Goal: Task Accomplishment & Management: Use online tool/utility

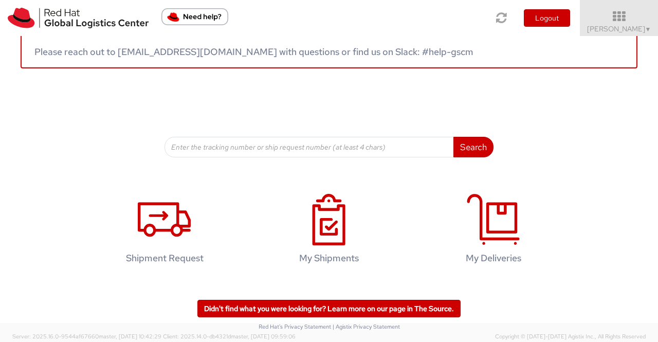
scroll to position [186, 0]
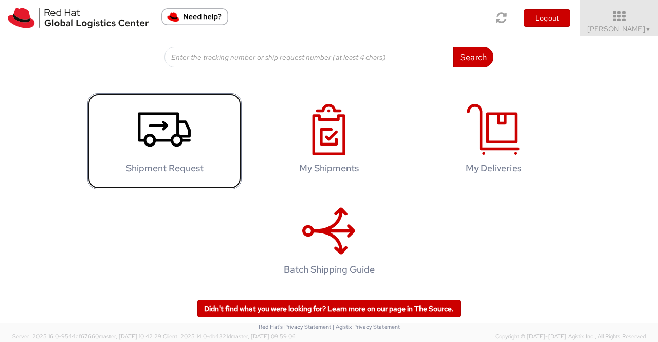
click at [154, 123] on icon at bounding box center [164, 129] width 53 height 51
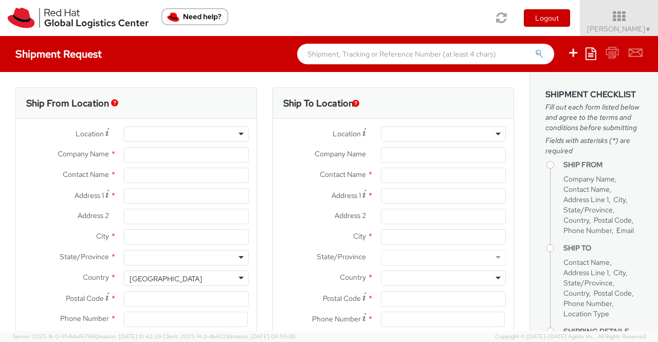
select select "901"
select select
type input "Red Hat India Private Limited"
type input "[PERSON_NAME]"
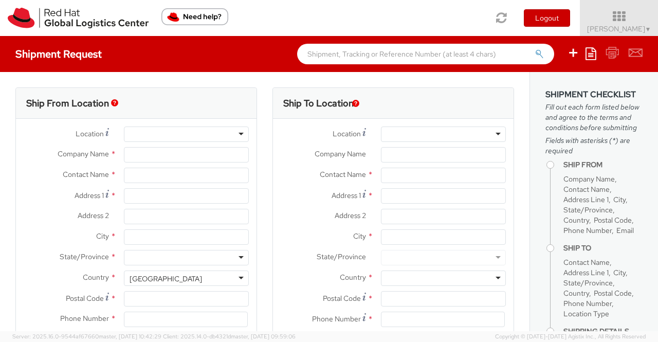
type input "Bagmane [GEOGRAPHIC_DATA]"
type input "FL 10, East Tower, Carina Building"
type input "[GEOGRAPHIC_DATA]"
type input "560037"
type input "918046128812"
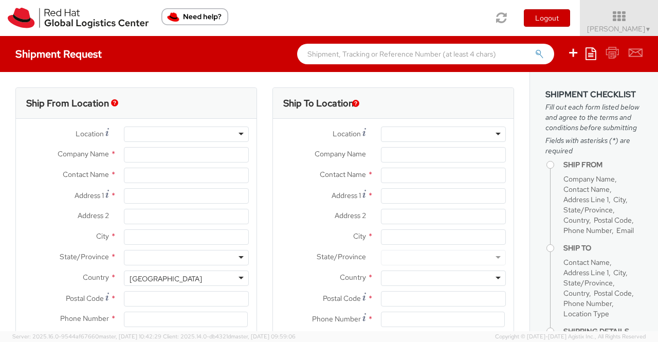
type input "[EMAIL_ADDRESS][DOMAIN_NAME]"
select select "CM"
select select "KGS"
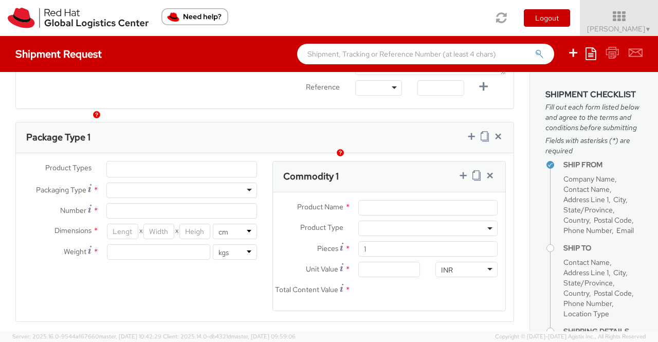
scroll to position [514, 0]
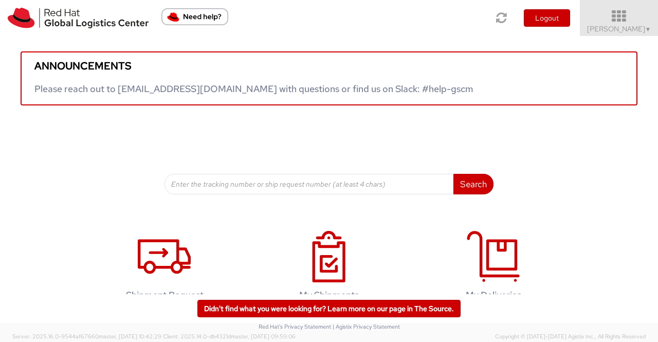
click at [641, 23] on icon at bounding box center [619, 16] width 90 height 14
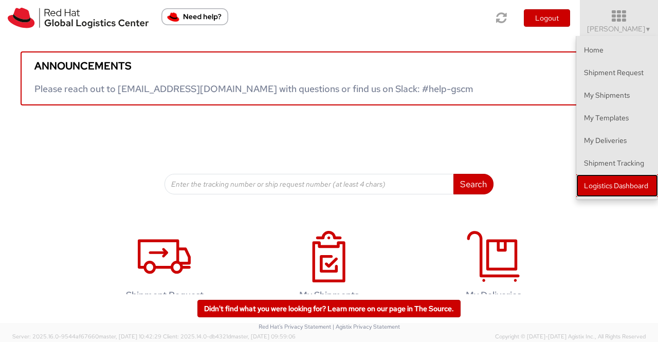
click at [615, 181] on link "Logistics Dashboard" at bounding box center [617, 185] width 82 height 23
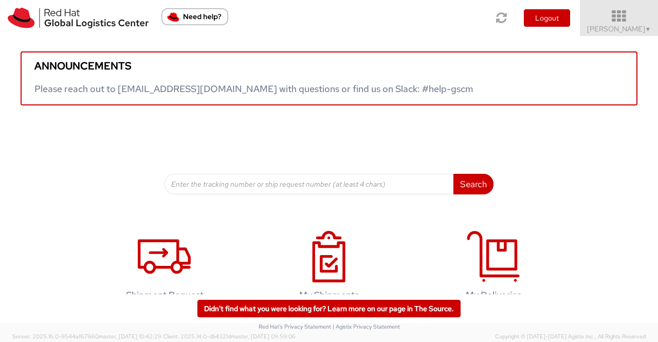
click at [654, 21] on icon at bounding box center [619, 16] width 90 height 14
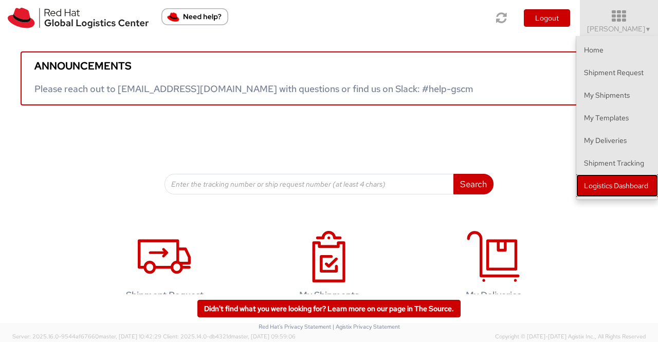
click at [623, 189] on link "Logistics Dashboard" at bounding box center [617, 185] width 82 height 23
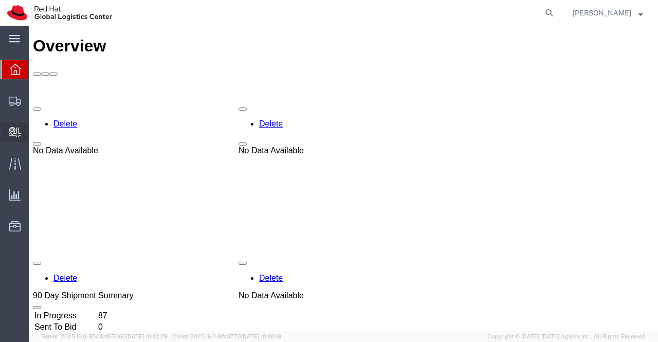
click at [0, 0] on span "Create Delivery" at bounding box center [0, 0] width 0 height 0
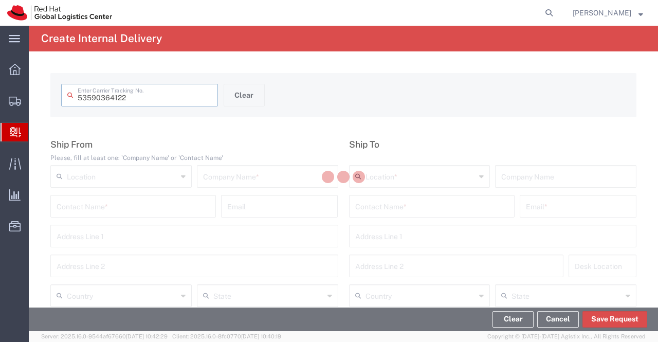
type input "53590364122"
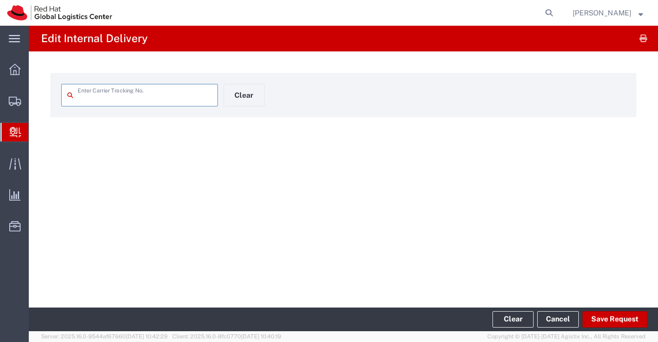
type input "53590364122"
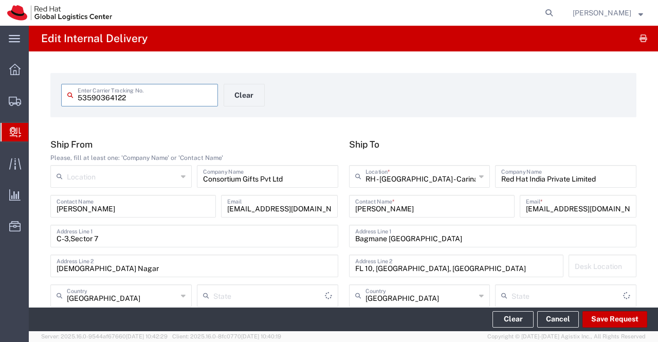
type input "Your Packaging"
type input "[GEOGRAPHIC_DATA]"
type input "Ground"
type input "[GEOGRAPHIC_DATA]"
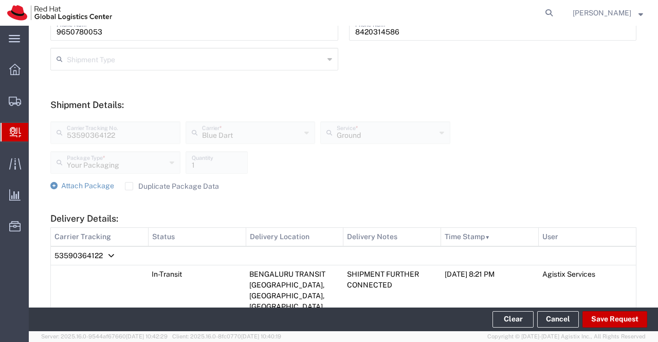
scroll to position [360, 0]
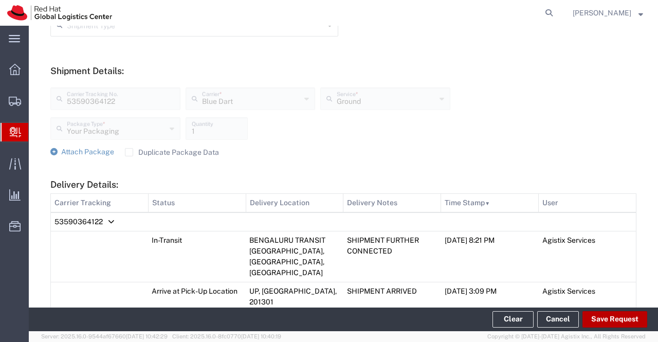
click at [615, 316] on button "Save Request" at bounding box center [614, 319] width 65 height 16
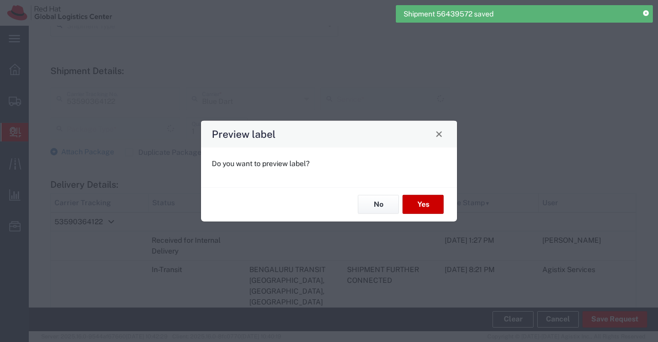
type input "Your Packaging"
type input "Ground"
click at [371, 199] on button "No" at bounding box center [378, 204] width 41 height 19
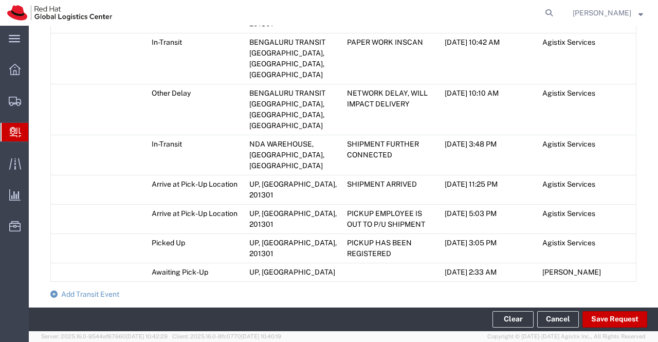
scroll to position [668, 0]
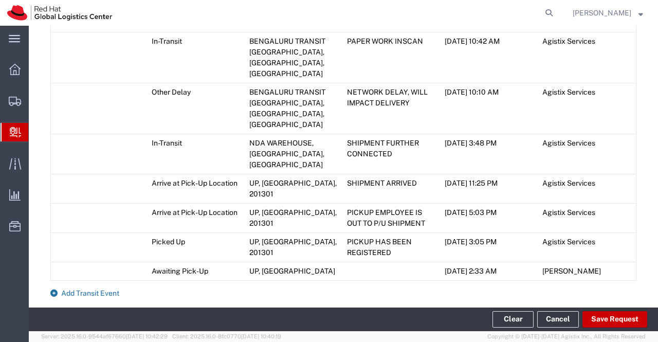
click at [52, 289] on icon at bounding box center [53, 292] width 7 height 7
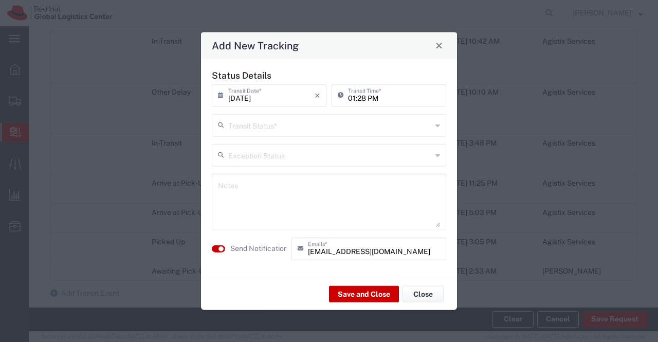
click at [437, 124] on icon at bounding box center [437, 125] width 5 height 16
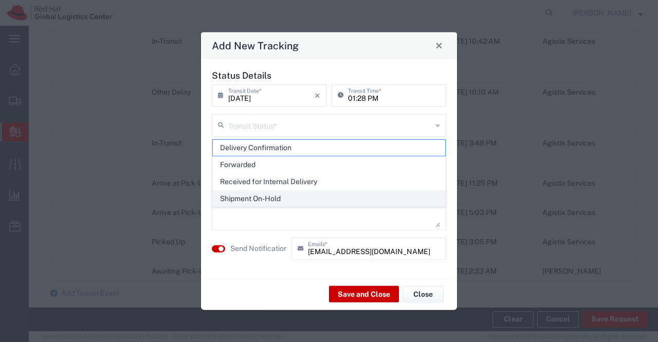
click at [362, 198] on span "Shipment On-Hold" at bounding box center [329, 199] width 233 height 16
type input "Shipment On-Hold"
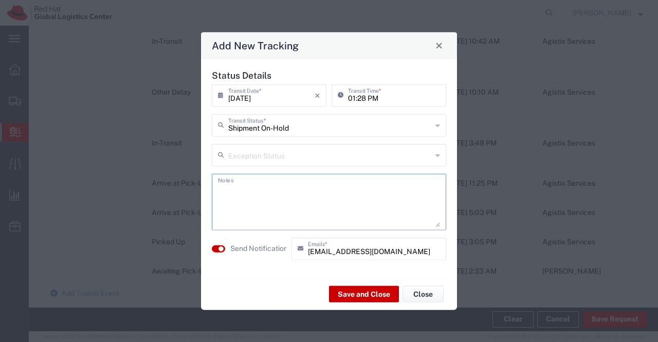
click at [362, 198] on textarea at bounding box center [329, 201] width 222 height 50
type textarea "package received on [DATE]."
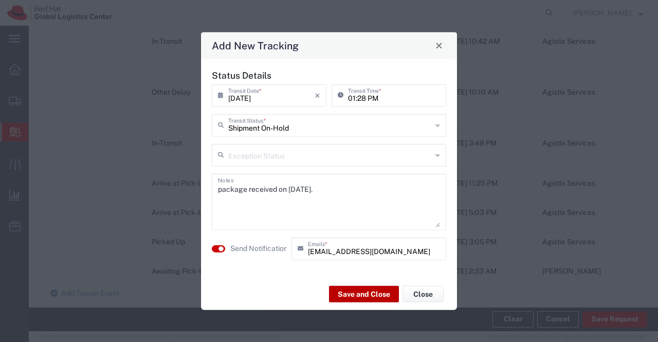
click at [382, 295] on button "Save and Close" at bounding box center [364, 294] width 70 height 16
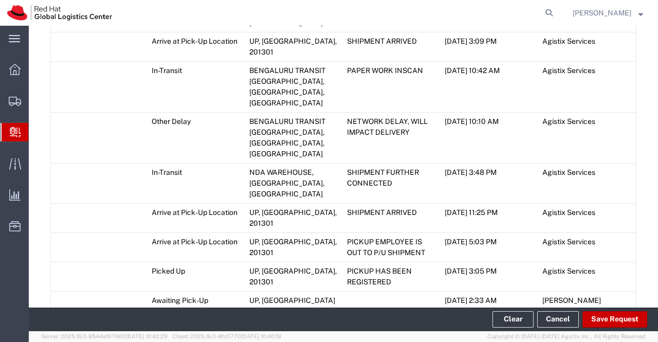
scroll to position [697, 0]
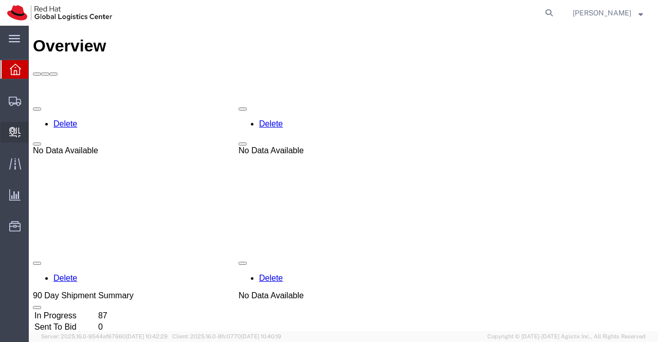
click at [0, 0] on span "Create Delivery" at bounding box center [0, 0] width 0 height 0
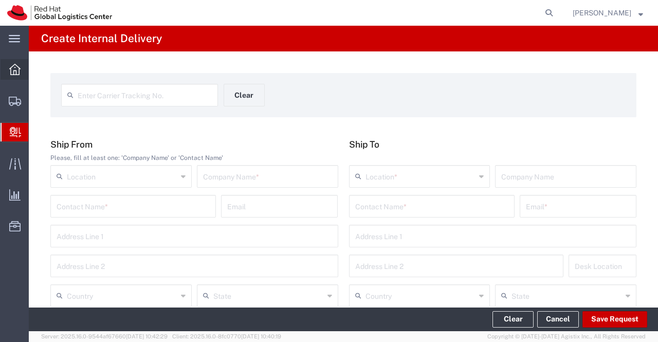
click at [17, 68] on icon at bounding box center [14, 69] width 11 height 11
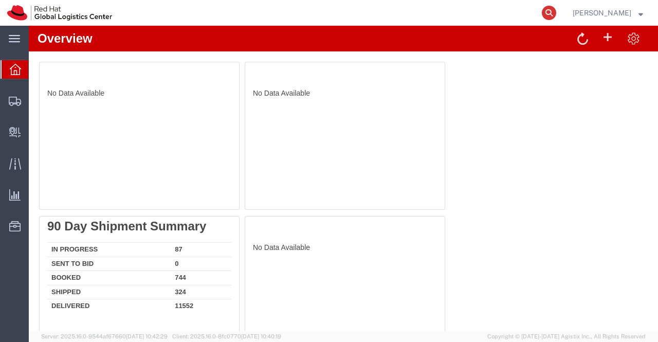
click at [546, 14] on icon at bounding box center [549, 13] width 14 height 14
type input "20856561762"
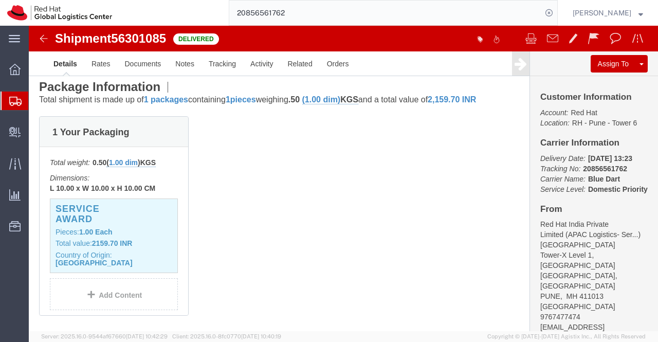
scroll to position [257, 0]
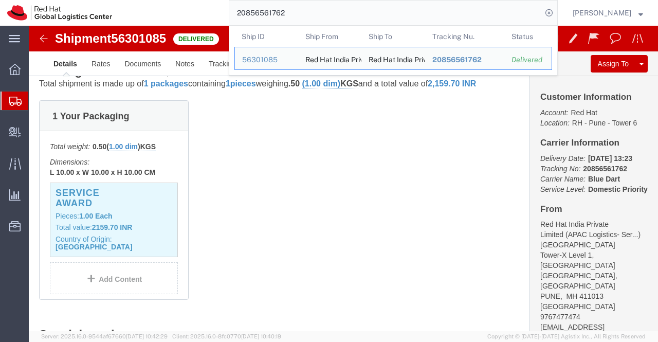
click div "1 Your Packaging Total weight: 0.50 ( 1.00 dim ) KGS Dimensions: L 10.00 x W 10…"
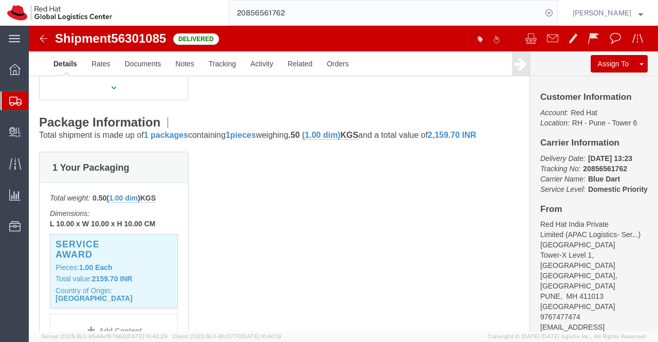
scroll to position [154, 0]
